Goal: Task Accomplishment & Management: Use online tool/utility

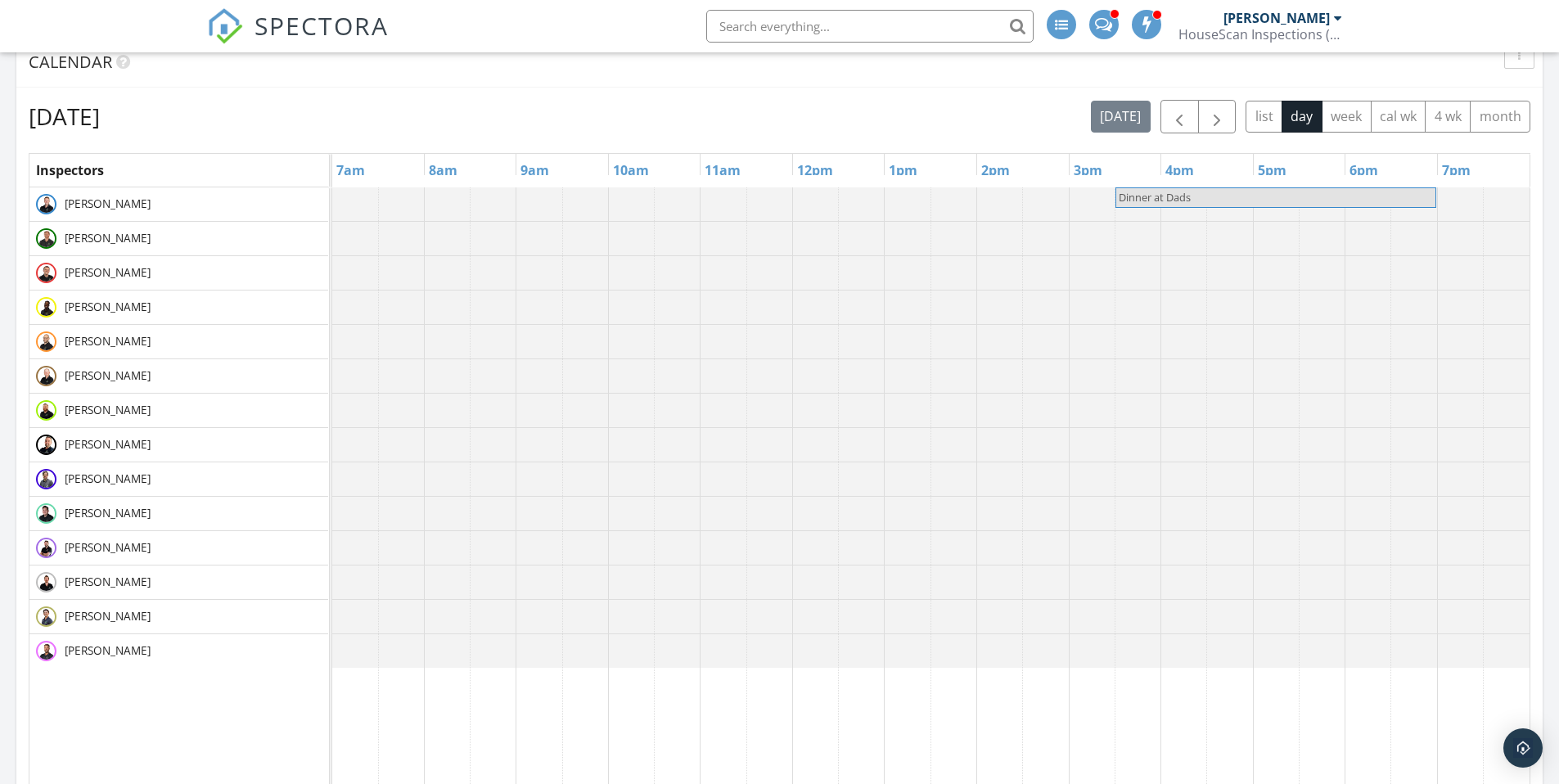
scroll to position [1514, 1584]
click at [1213, 113] on span "button" at bounding box center [1216, 116] width 20 height 20
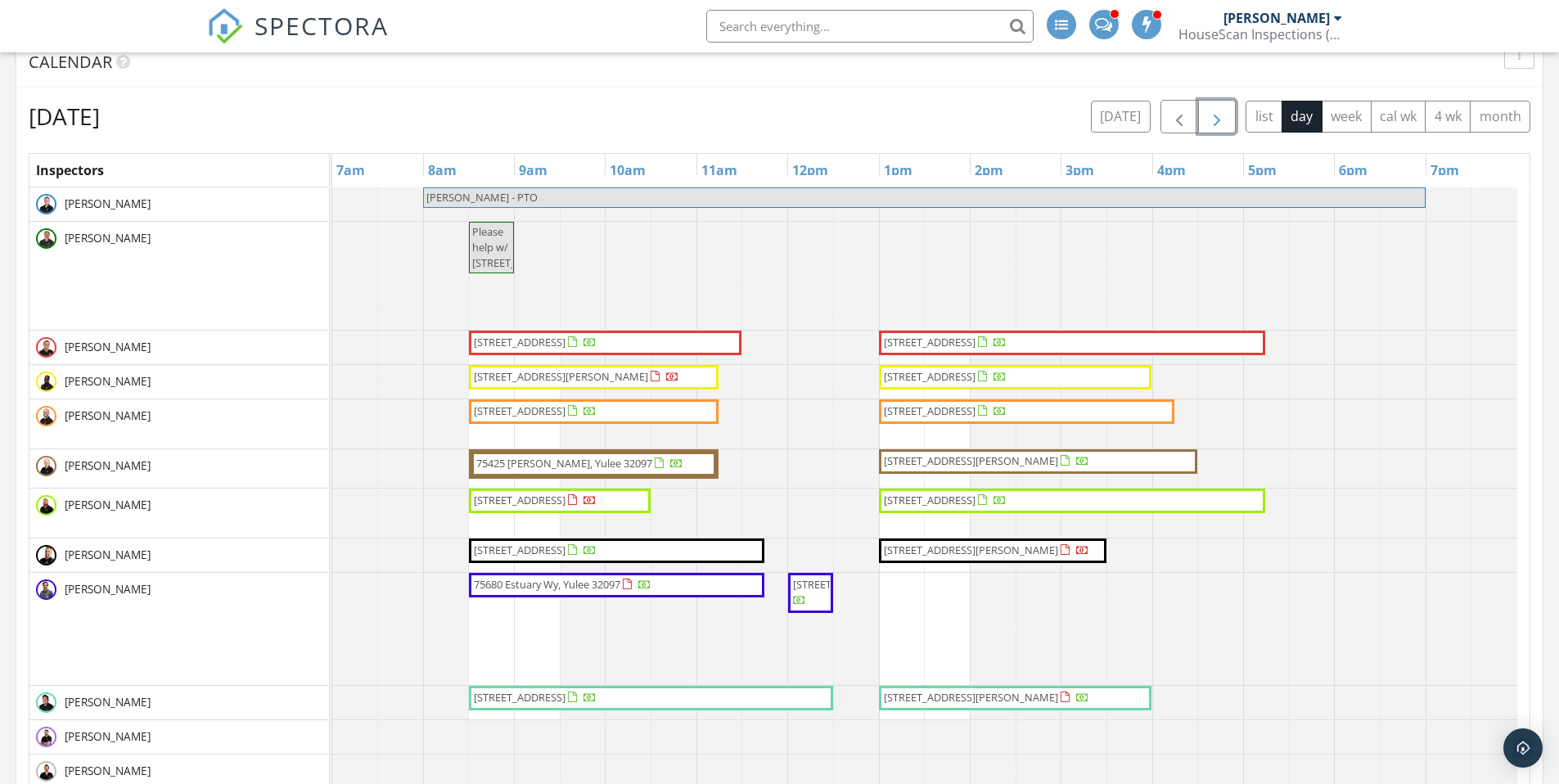
click at [1217, 119] on span "button" at bounding box center [1216, 116] width 20 height 20
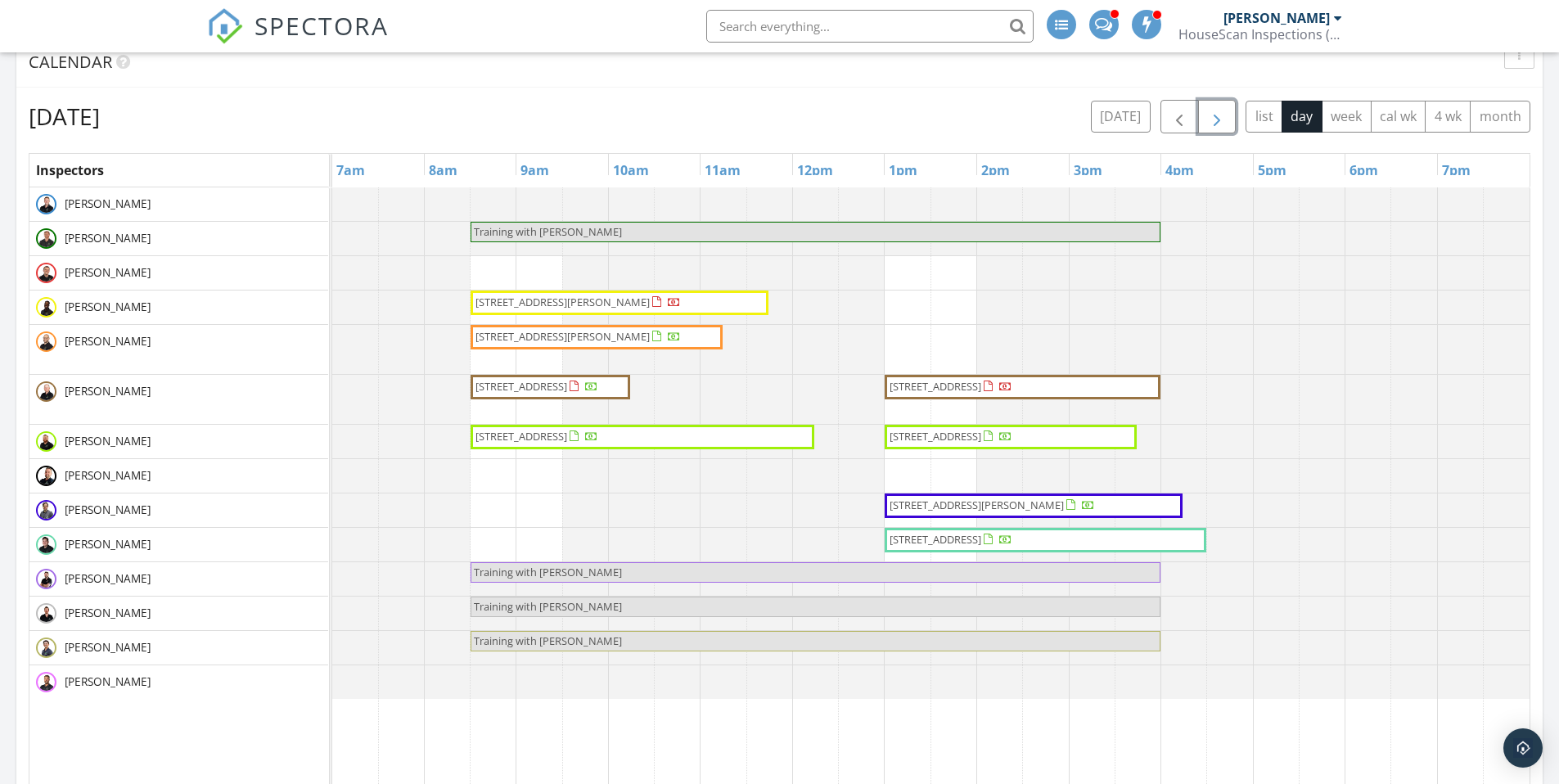
click at [1217, 119] on span "button" at bounding box center [1216, 116] width 20 height 20
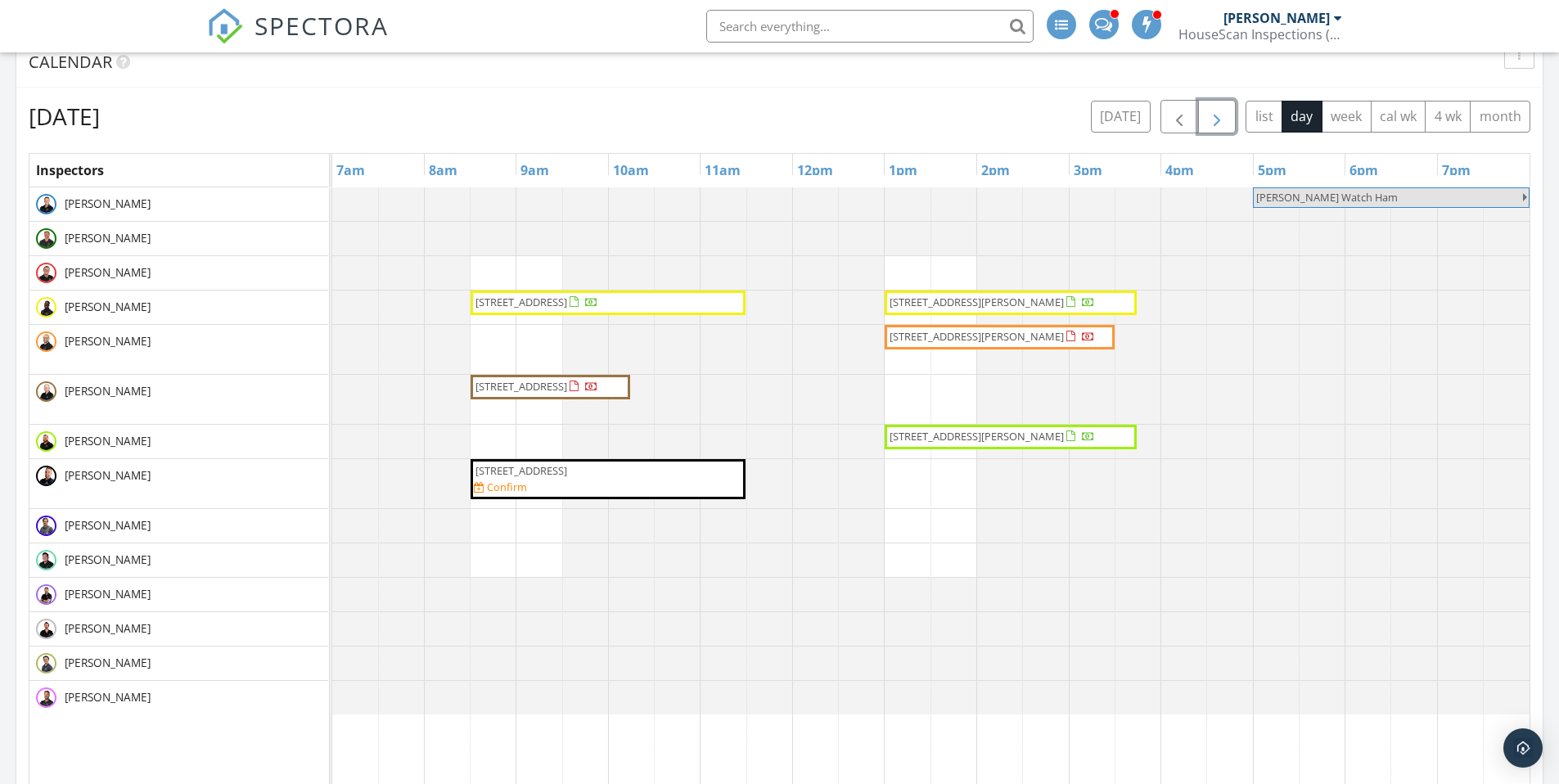
click at [1217, 119] on span "button" at bounding box center [1216, 116] width 20 height 20
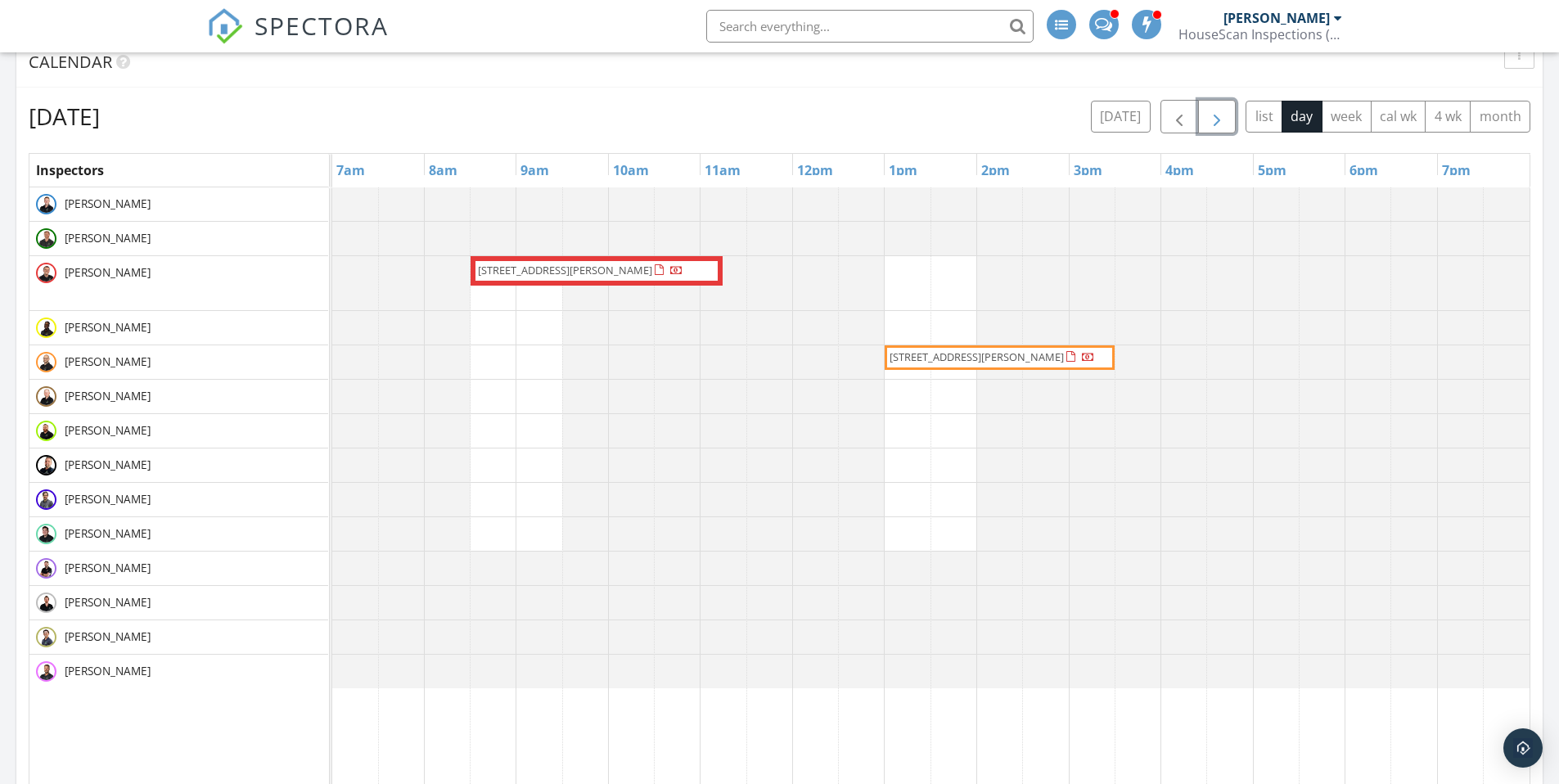
click at [1217, 119] on span "button" at bounding box center [1216, 116] width 20 height 20
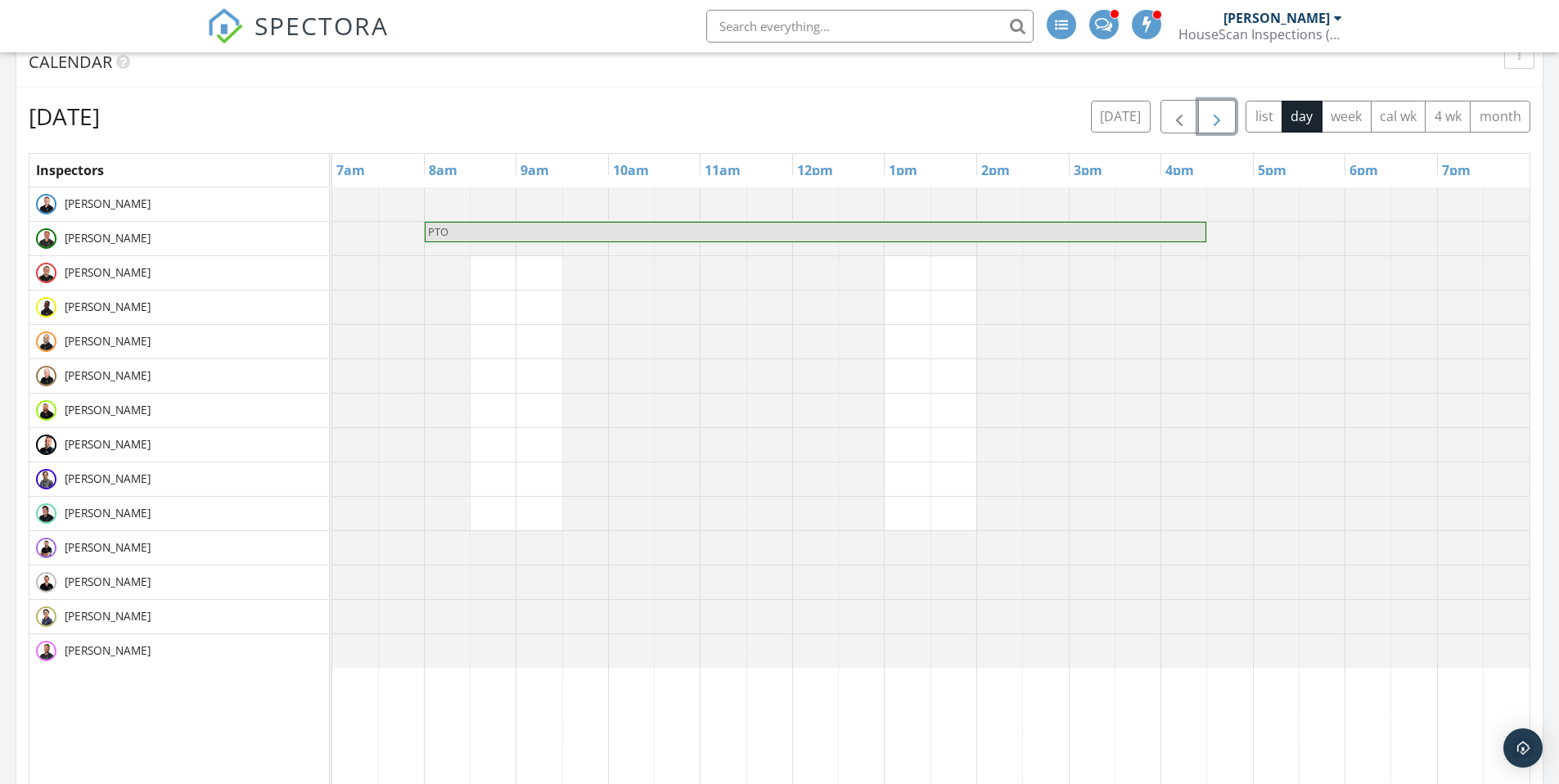
click at [1217, 119] on span "button" at bounding box center [1216, 116] width 20 height 20
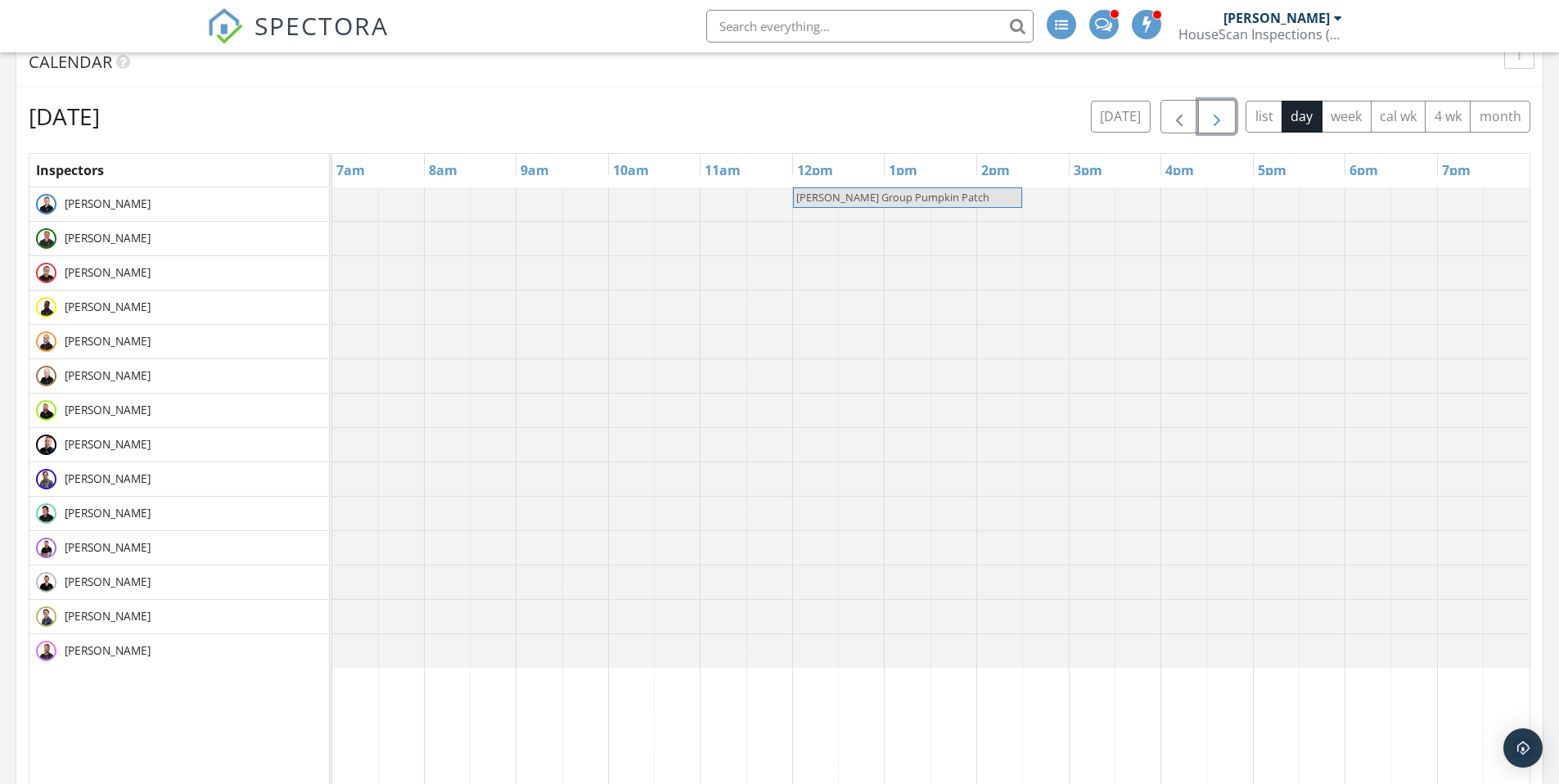
click at [1217, 119] on span "button" at bounding box center [1216, 116] width 20 height 20
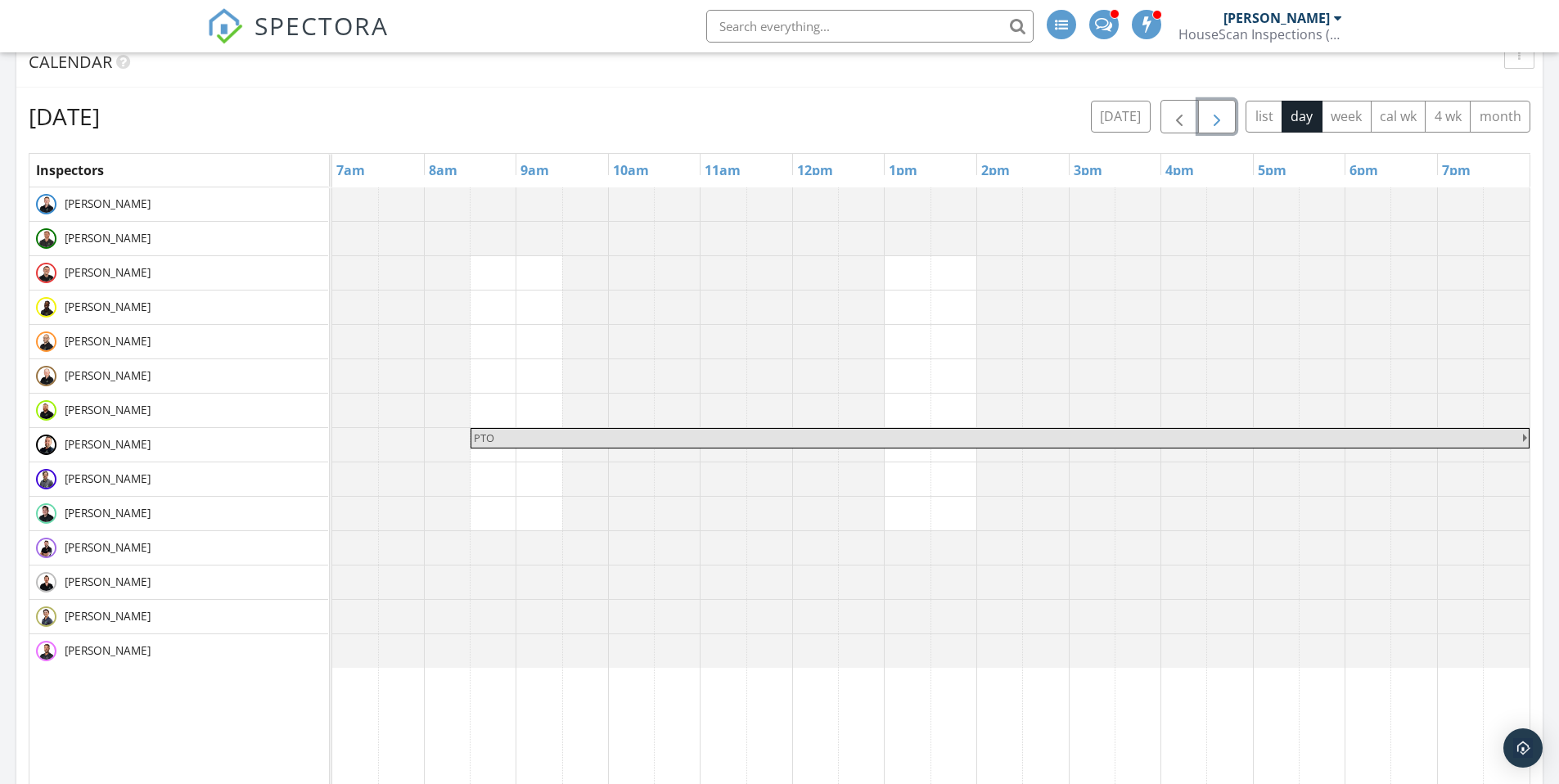
click at [1217, 119] on span "button" at bounding box center [1216, 116] width 20 height 20
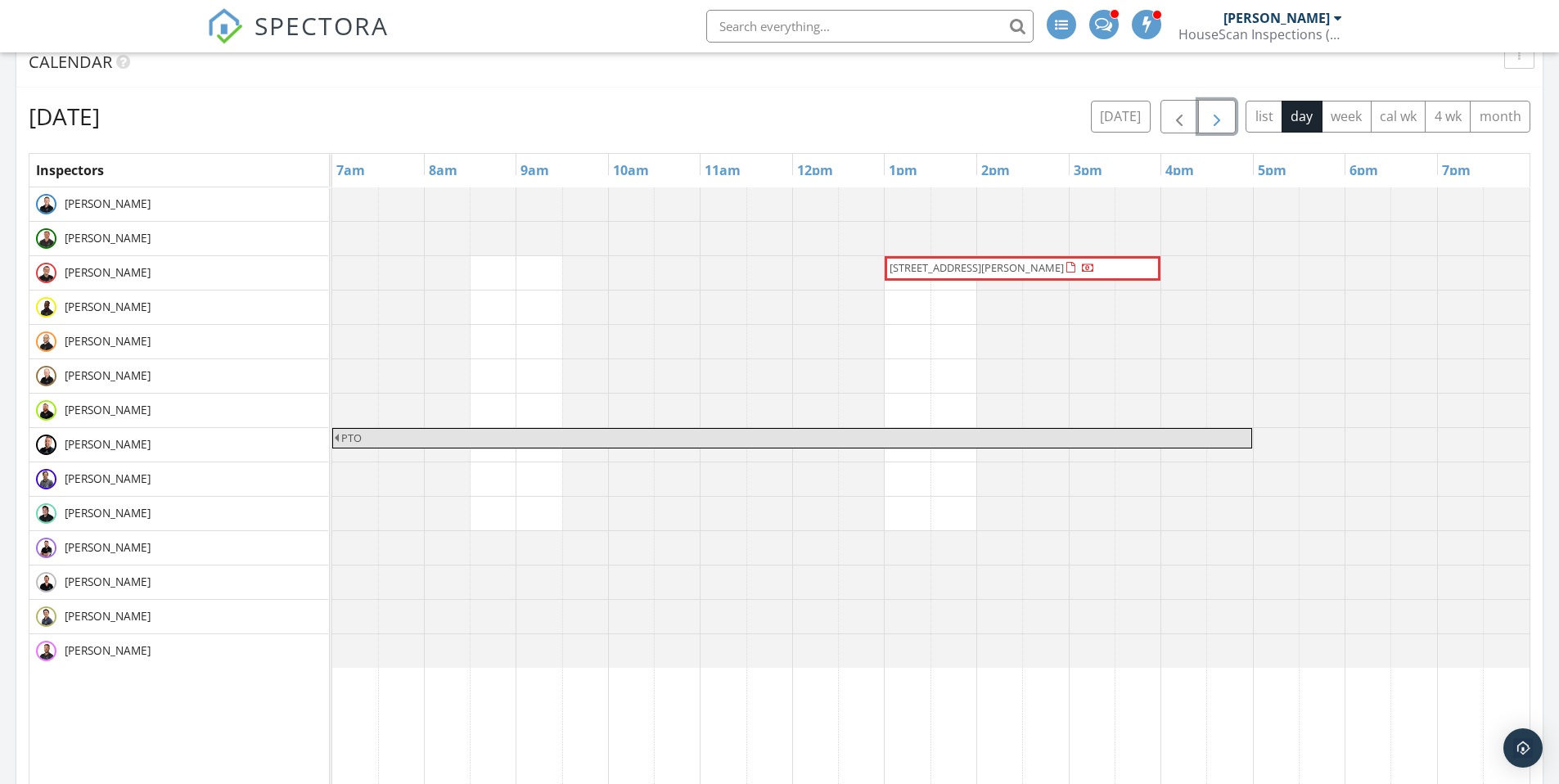
click at [1217, 119] on span "button" at bounding box center [1216, 116] width 20 height 20
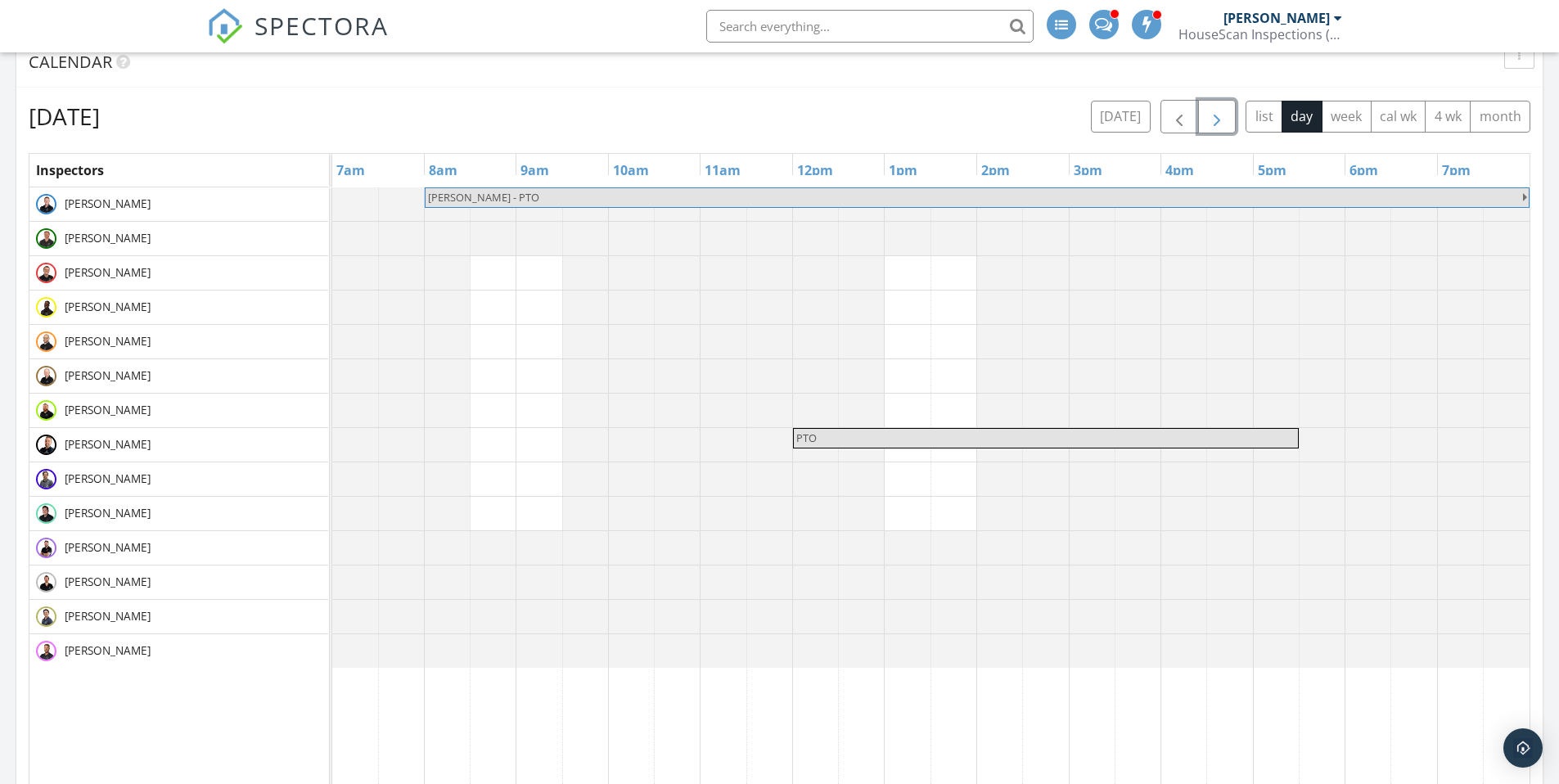
click at [1217, 119] on span "button" at bounding box center [1216, 116] width 20 height 20
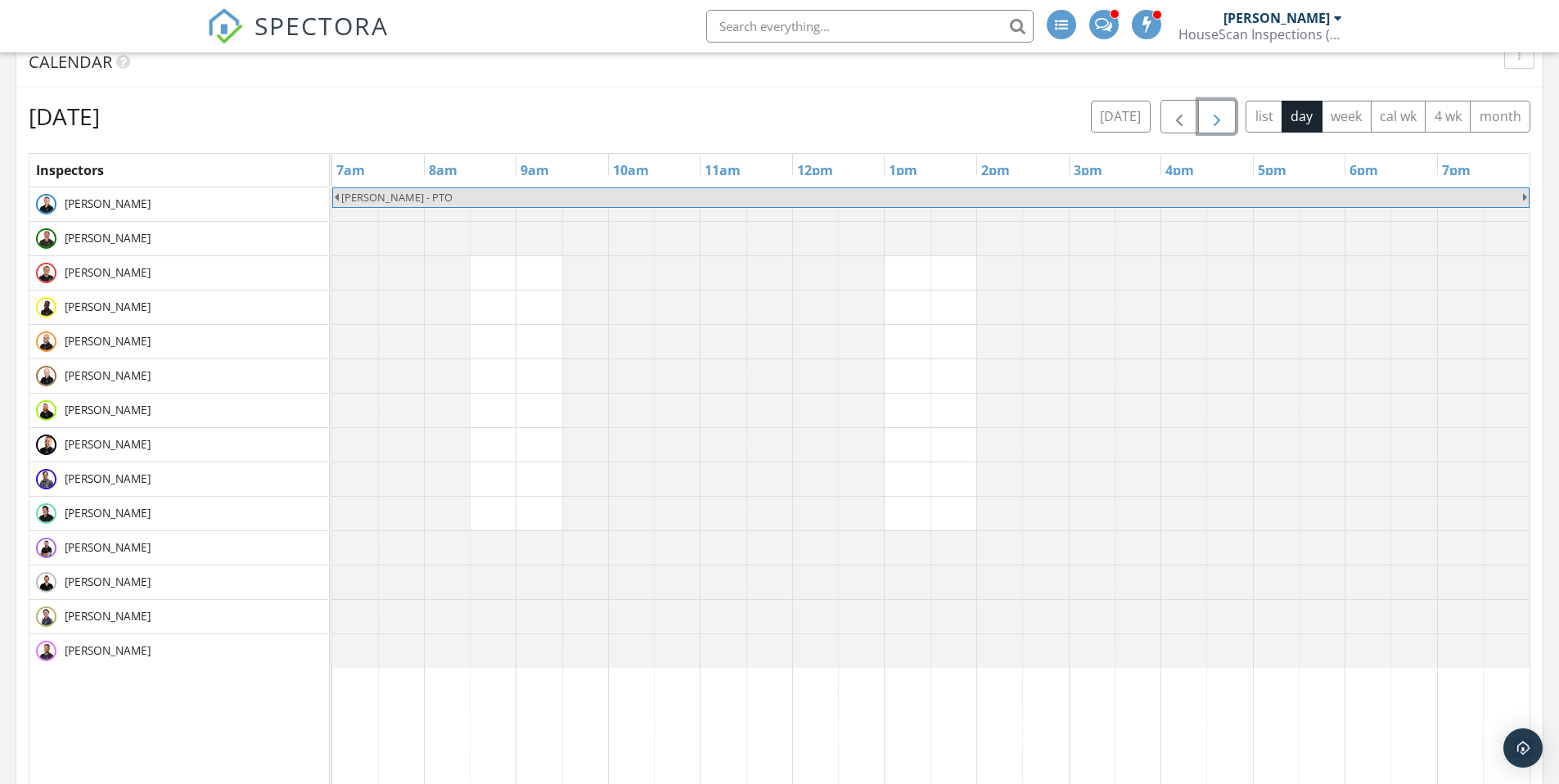
click at [1217, 119] on span "button" at bounding box center [1216, 116] width 20 height 20
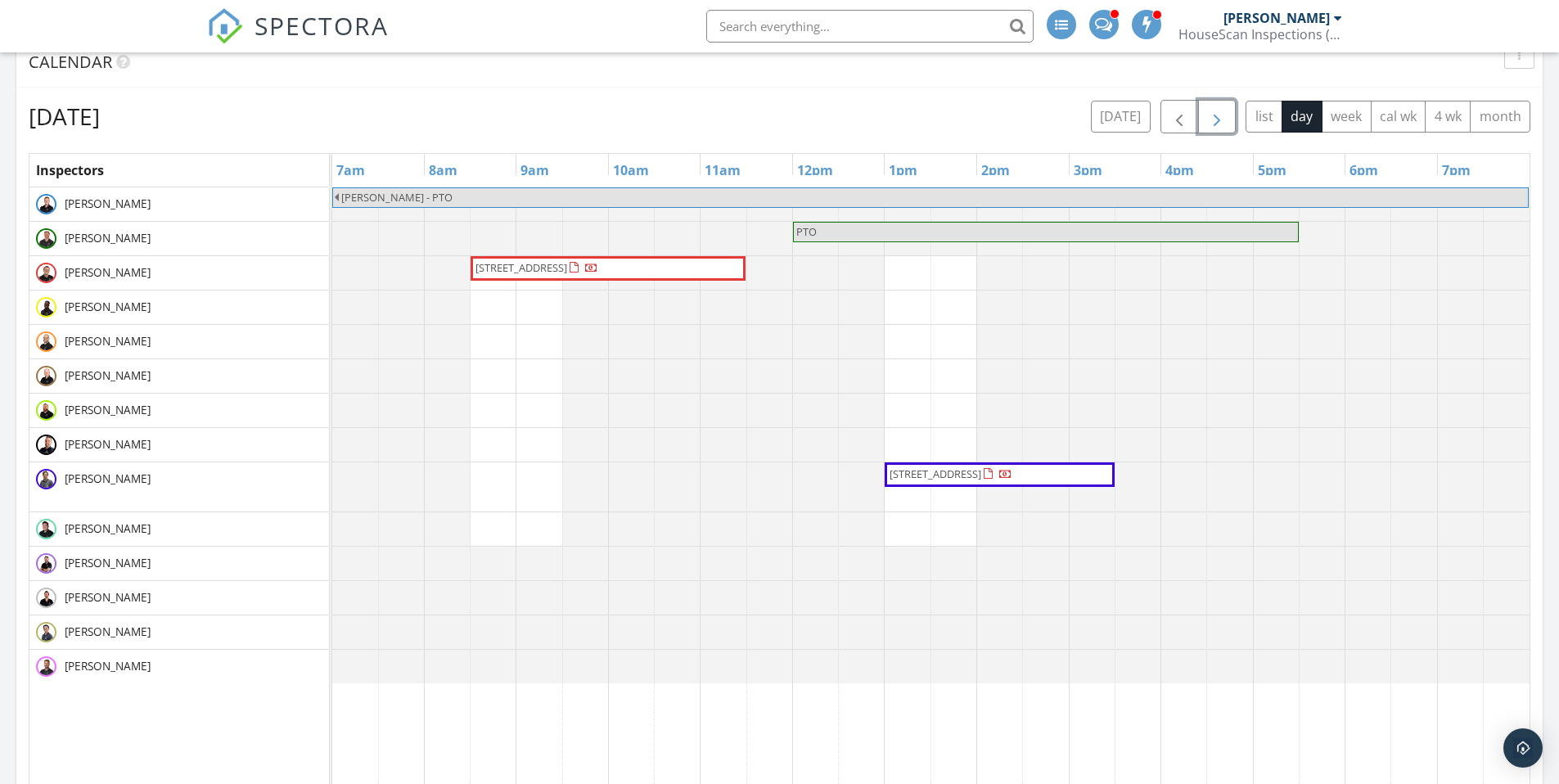
click at [1217, 119] on span "button" at bounding box center [1216, 116] width 20 height 20
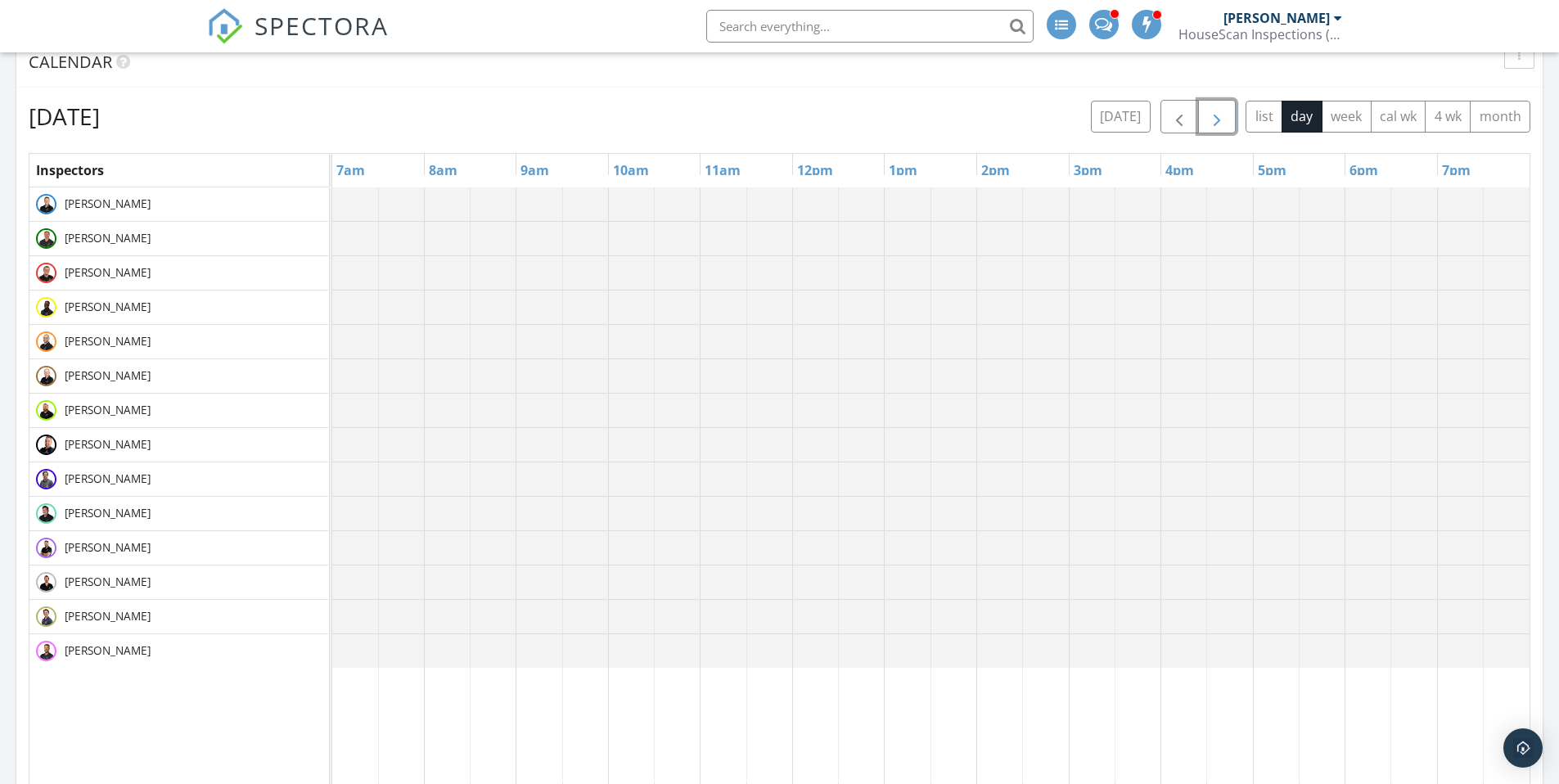
click at [1217, 119] on span "button" at bounding box center [1216, 116] width 20 height 20
click at [1183, 115] on span "button" at bounding box center [1178, 116] width 20 height 20
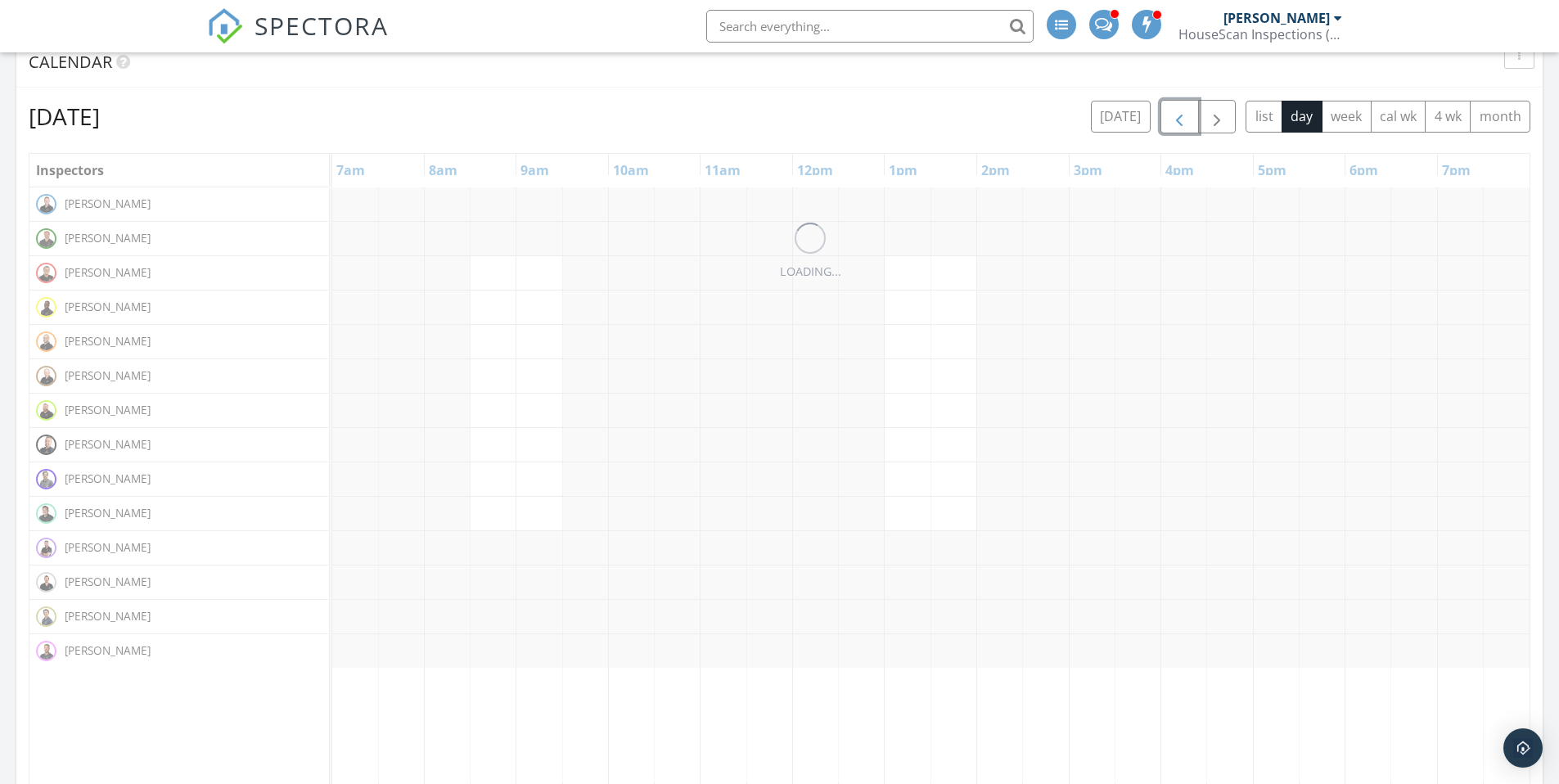
click at [1183, 115] on span "button" at bounding box center [1178, 116] width 20 height 20
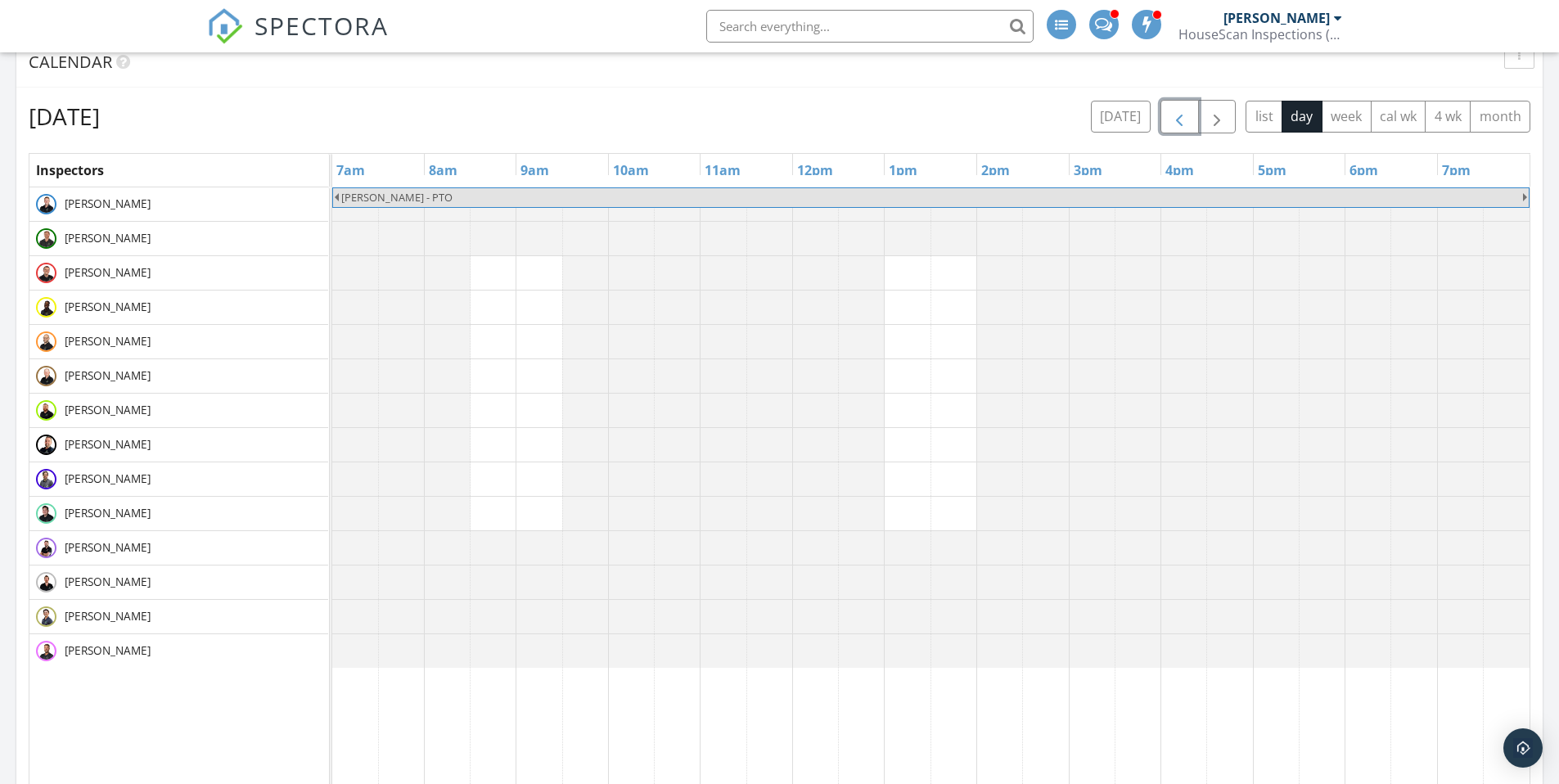
click at [1184, 115] on span "button" at bounding box center [1178, 116] width 20 height 20
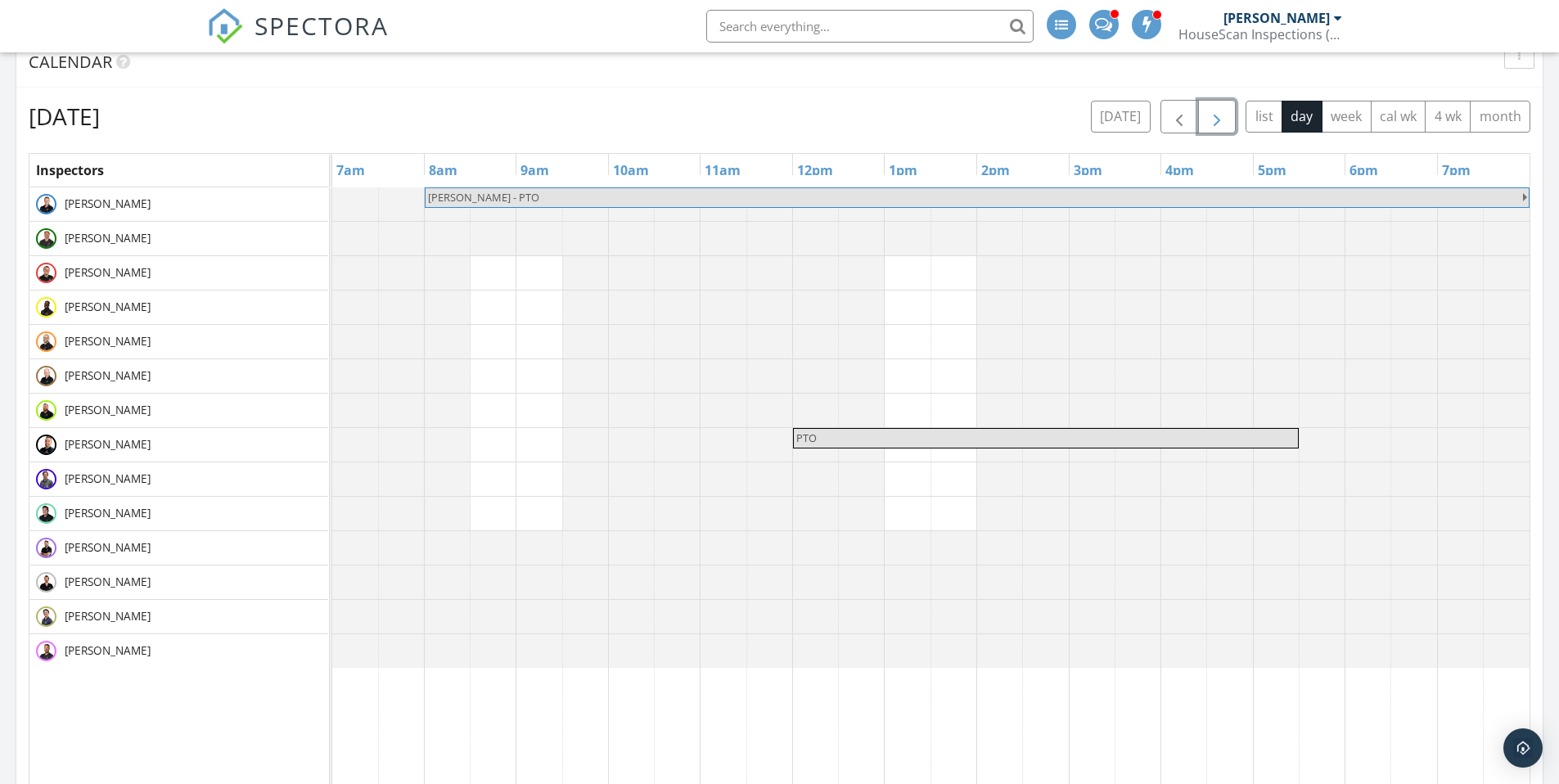
click at [1215, 116] on span "button" at bounding box center [1216, 116] width 20 height 20
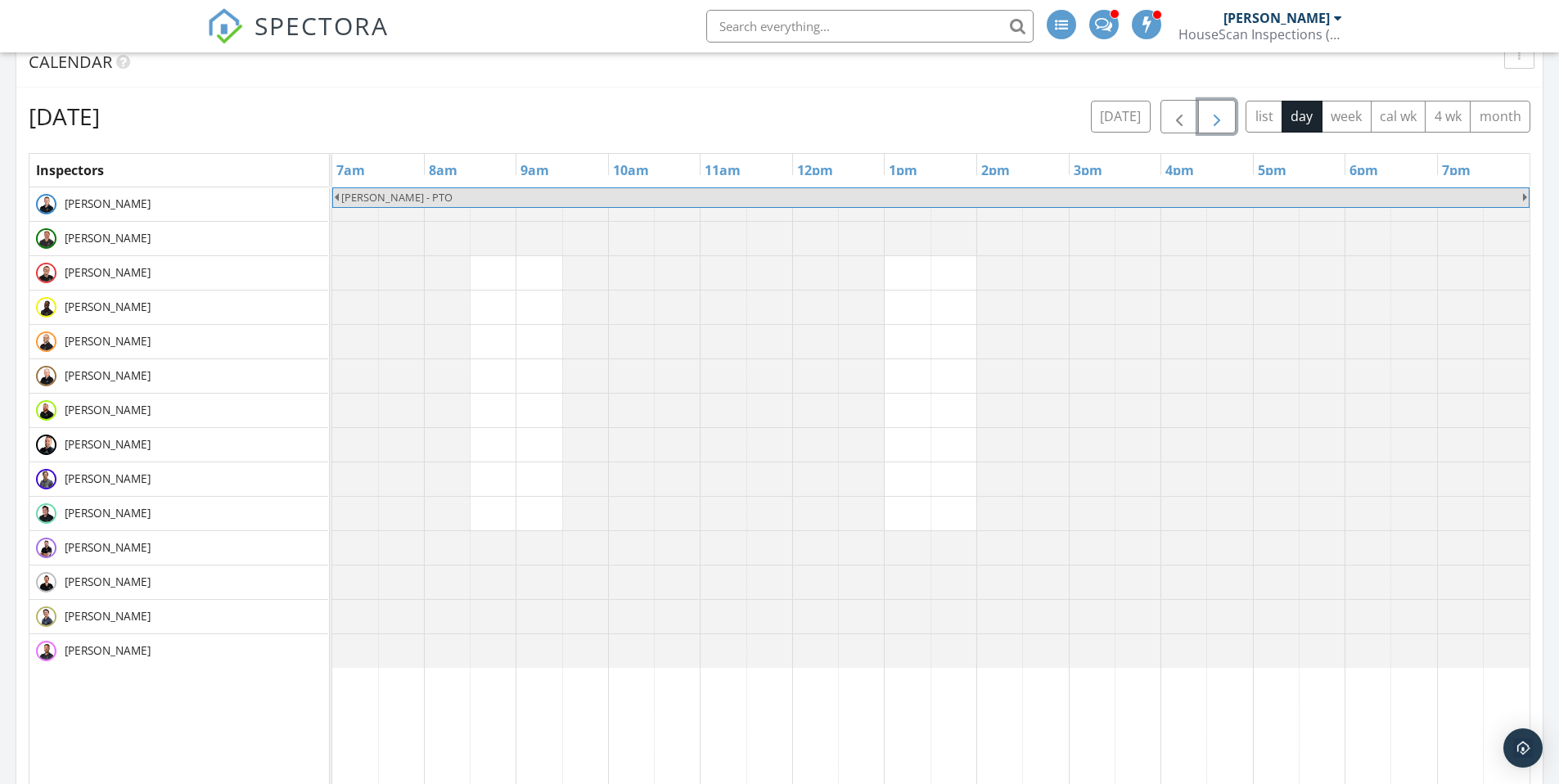
click at [1215, 116] on span "button" at bounding box center [1216, 116] width 20 height 20
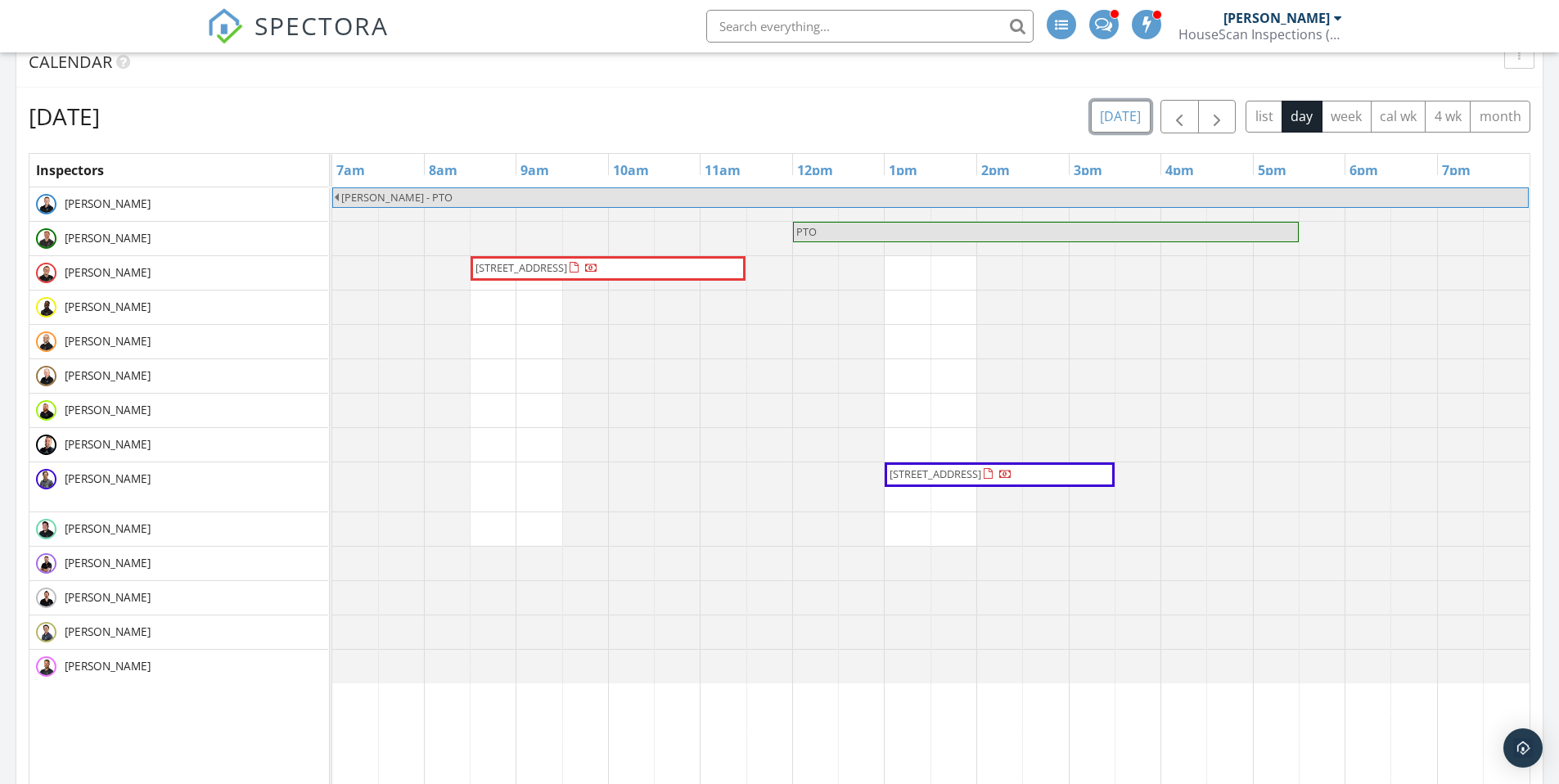
click at [1138, 115] on button "[DATE]" at bounding box center [1120, 116] width 60 height 32
